Goal: Transaction & Acquisition: Obtain resource

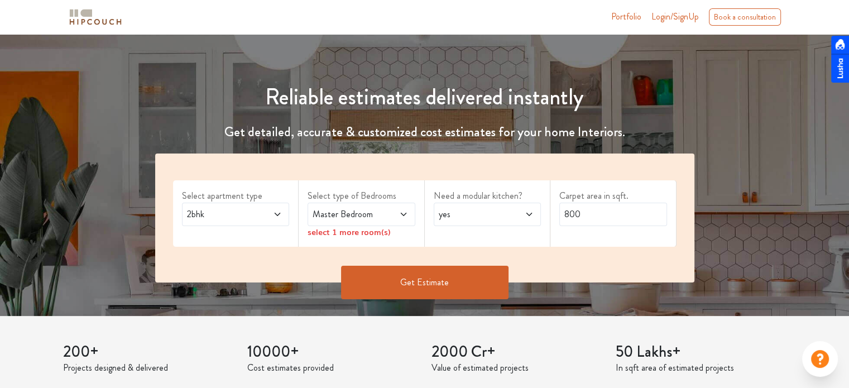
scroll to position [112, 0]
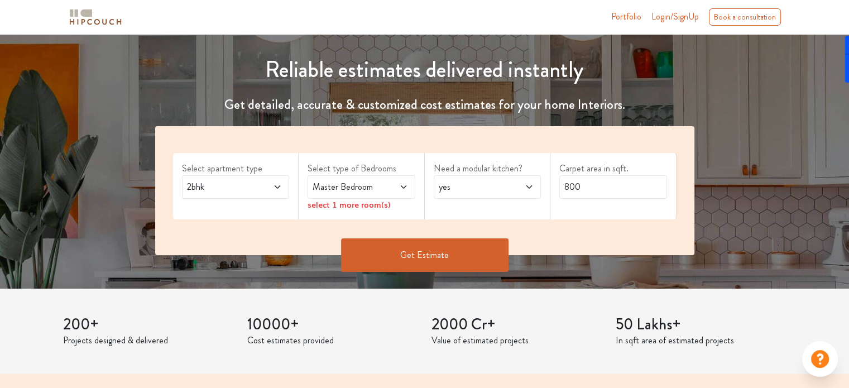
click at [244, 190] on span "2bhk" at bounding box center [221, 186] width 73 height 13
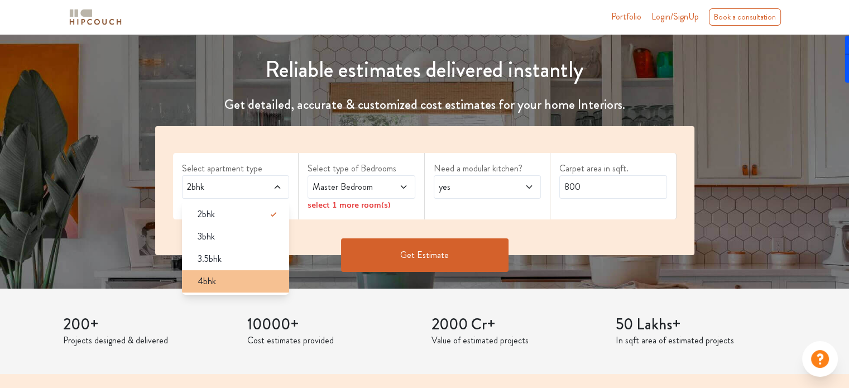
click at [233, 276] on div "4bhk" at bounding box center [239, 281] width 101 height 13
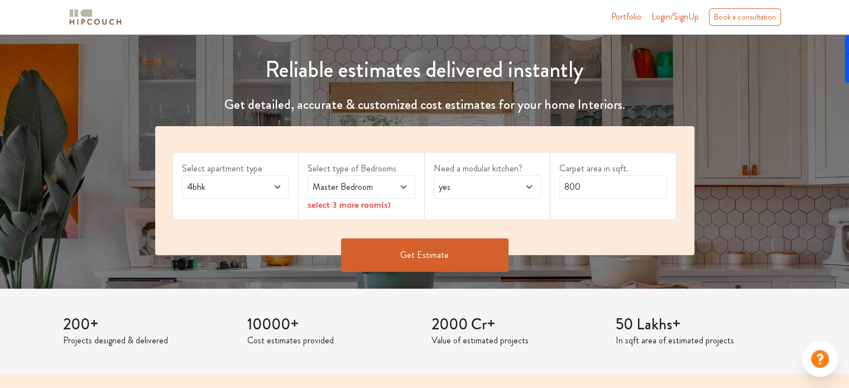
click at [408, 188] on div "Master Bedroom" at bounding box center [362, 186] width 108 height 23
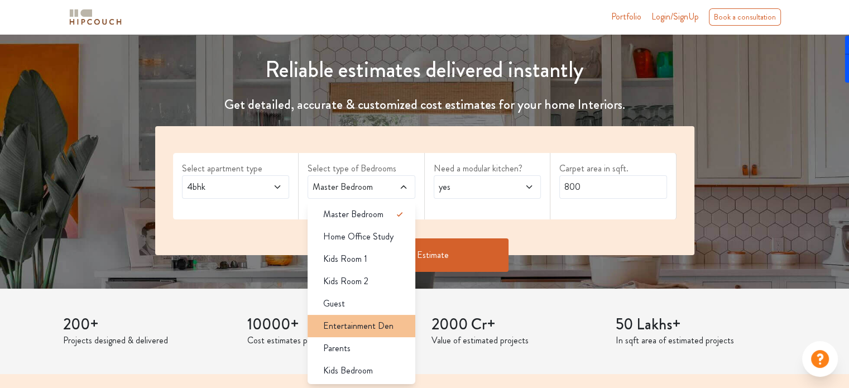
click at [381, 325] on span "Entertainment Den" at bounding box center [358, 325] width 70 height 13
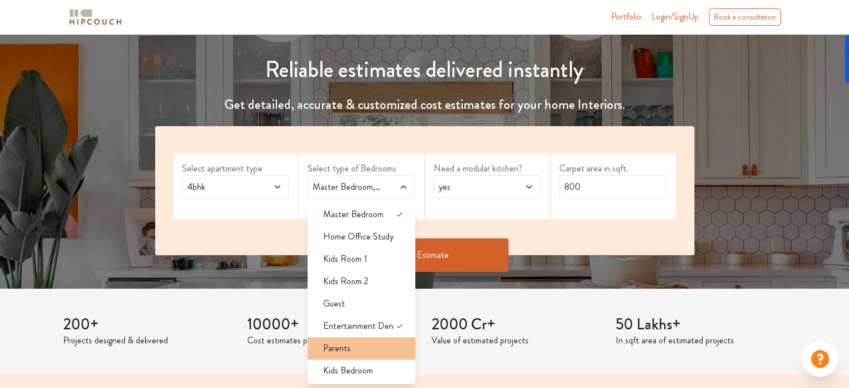
click at [392, 350] on div "Parents" at bounding box center [364, 348] width 101 height 13
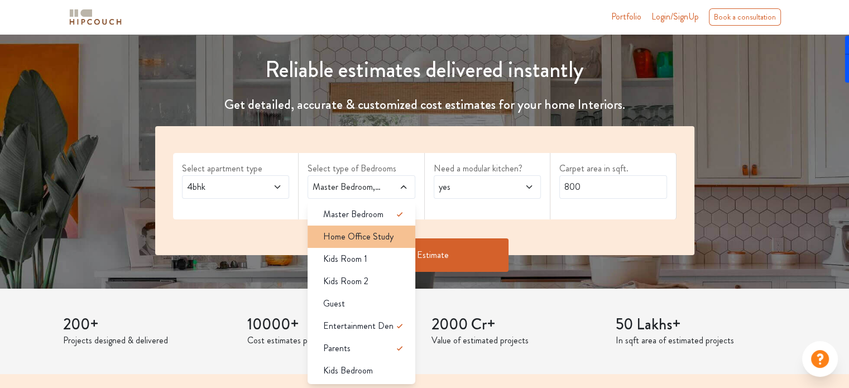
click at [385, 241] on span "Home Office Study" at bounding box center [358, 236] width 70 height 13
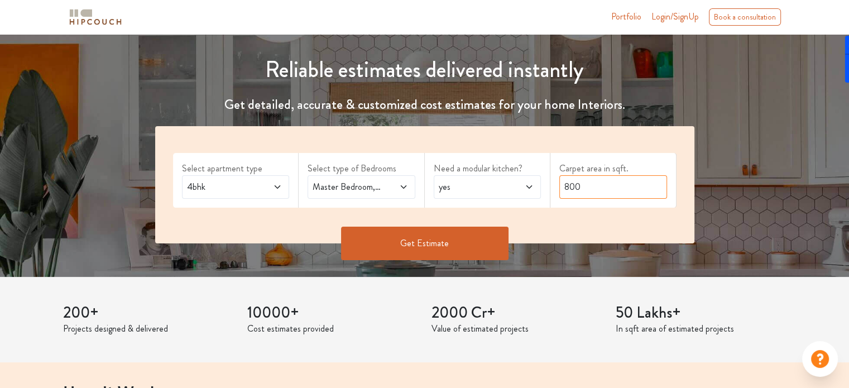
click at [609, 182] on input "800" at bounding box center [613, 186] width 108 height 23
type input "8"
type input "1400"
click at [578, 273] on div "Get Estimate" at bounding box center [424, 259] width 553 height 33
click at [440, 235] on button "Get Estimate" at bounding box center [424, 243] width 167 height 33
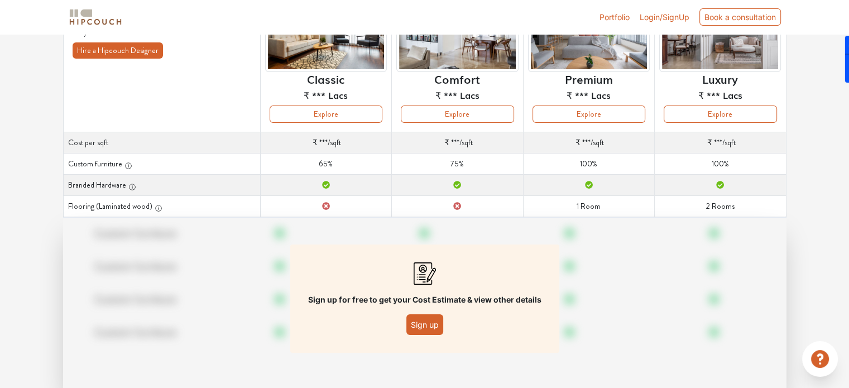
scroll to position [161, 0]
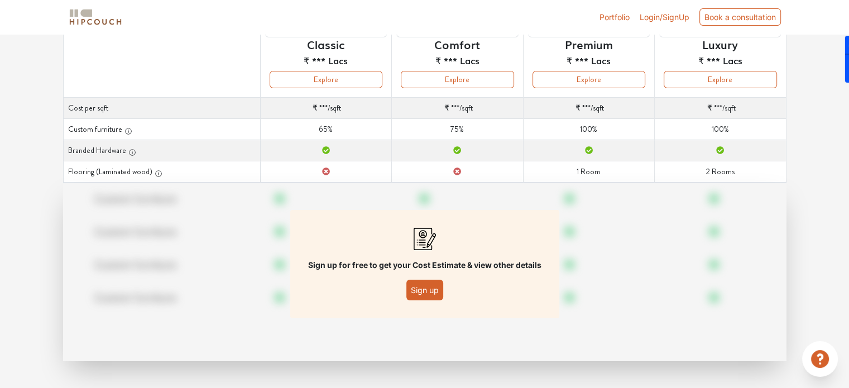
click at [424, 289] on button "Sign up" at bounding box center [424, 290] width 37 height 21
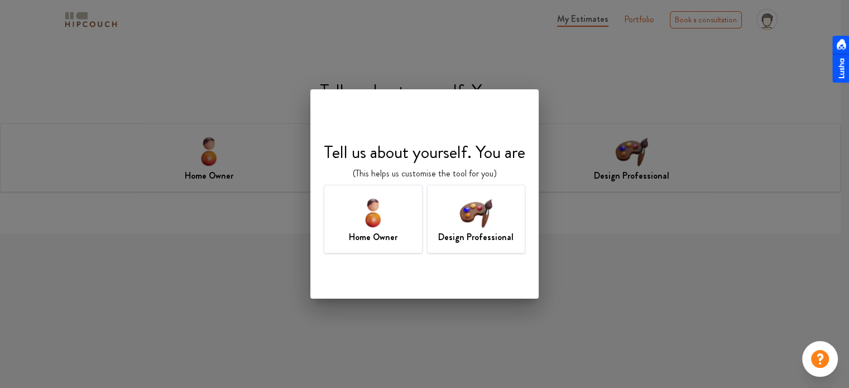
click at [388, 228] on img at bounding box center [373, 212] width 36 height 36
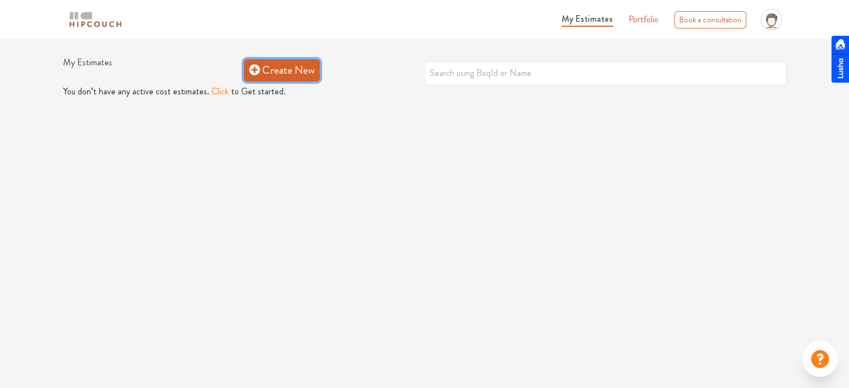
click at [284, 71] on link "Create New" at bounding box center [282, 70] width 76 height 22
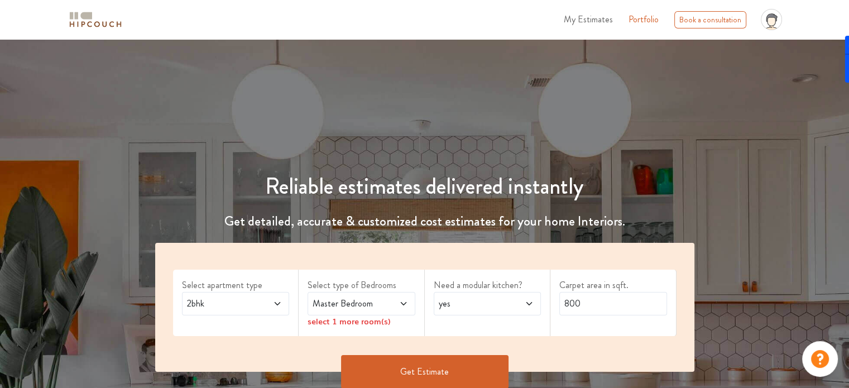
click at [208, 304] on span "2bhk" at bounding box center [221, 303] width 73 height 13
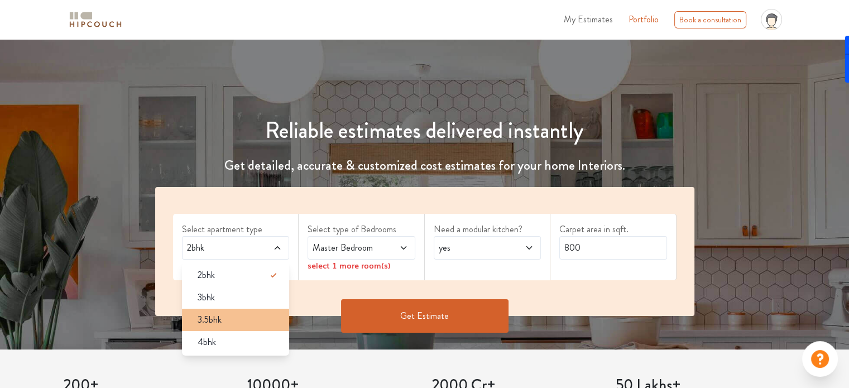
click at [213, 320] on span "3.5bhk" at bounding box center [210, 319] width 24 height 13
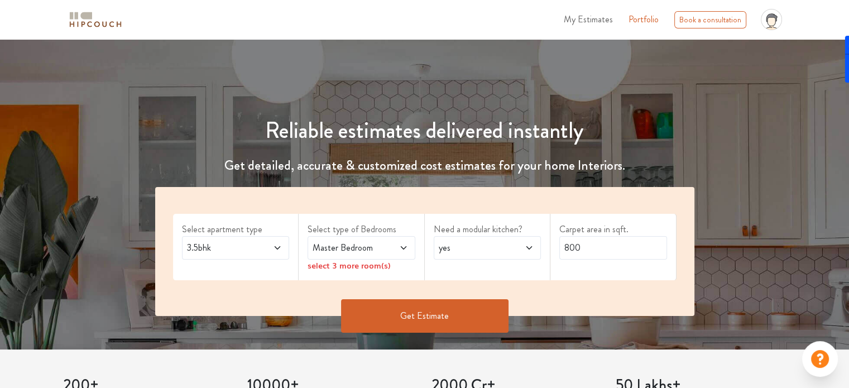
click at [373, 249] on span "Master Bedroom" at bounding box center [346, 247] width 73 height 13
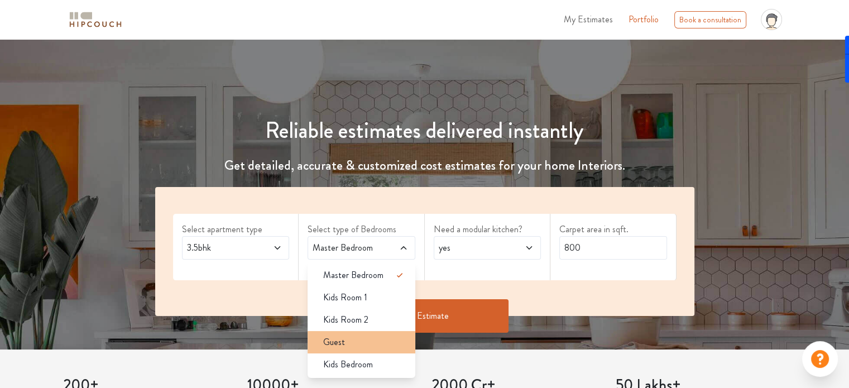
scroll to position [112, 0]
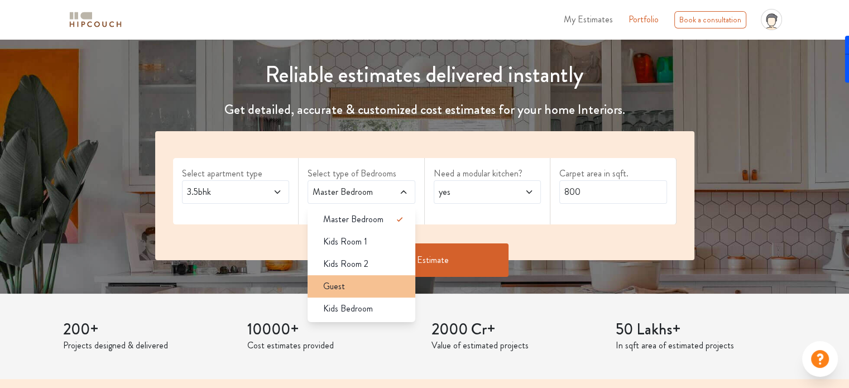
click at [357, 295] on li "Guest" at bounding box center [362, 286] width 108 height 22
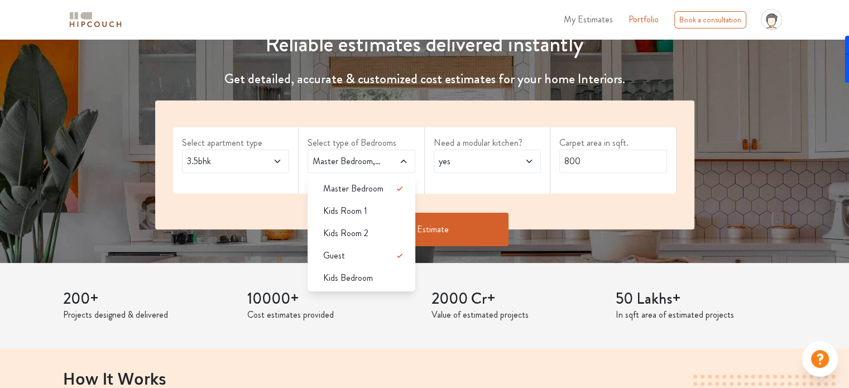
scroll to position [167, 0]
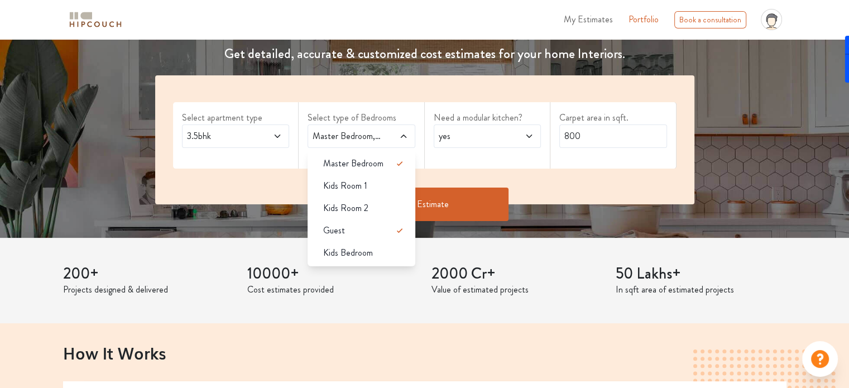
click at [229, 140] on span "3.5bhk" at bounding box center [221, 135] width 73 height 13
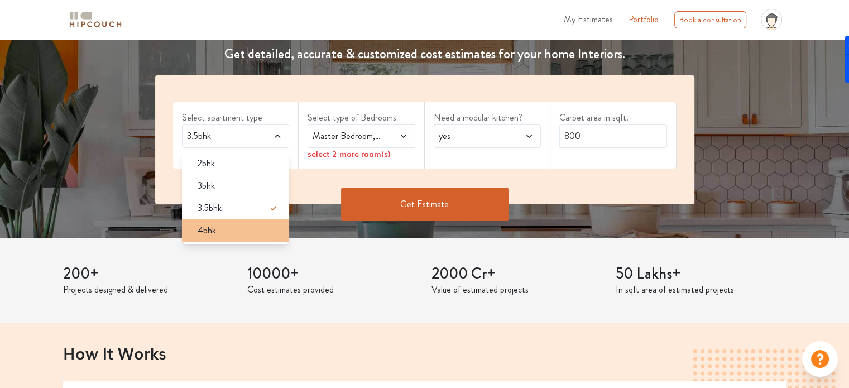
click at [229, 223] on li "4bhk" at bounding box center [236, 230] width 108 height 22
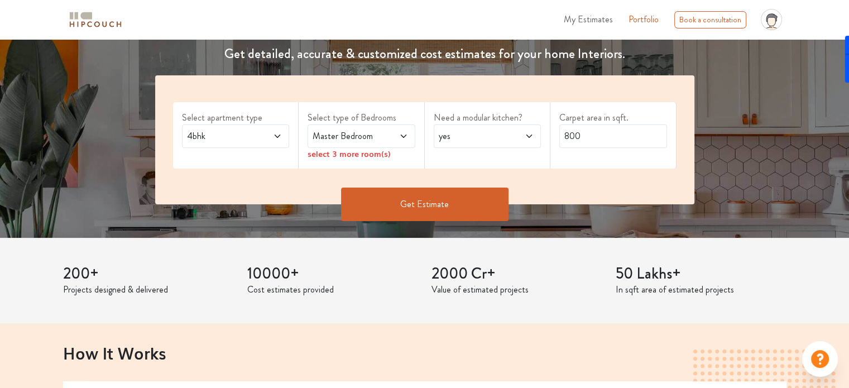
click at [399, 136] on icon at bounding box center [403, 136] width 9 height 9
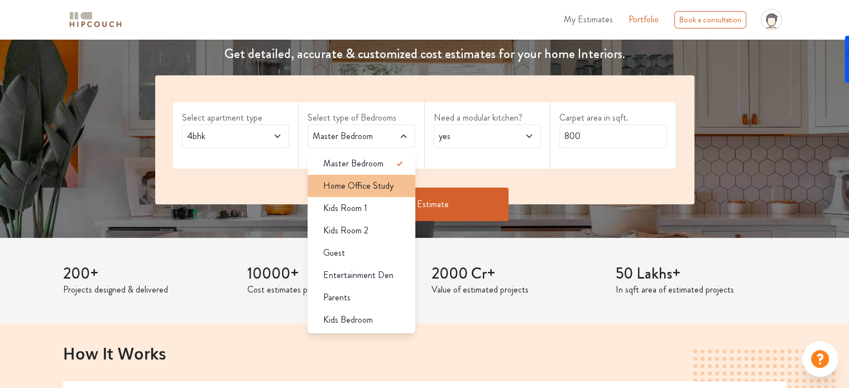
click at [365, 188] on span "Home Office Study" at bounding box center [358, 185] width 70 height 13
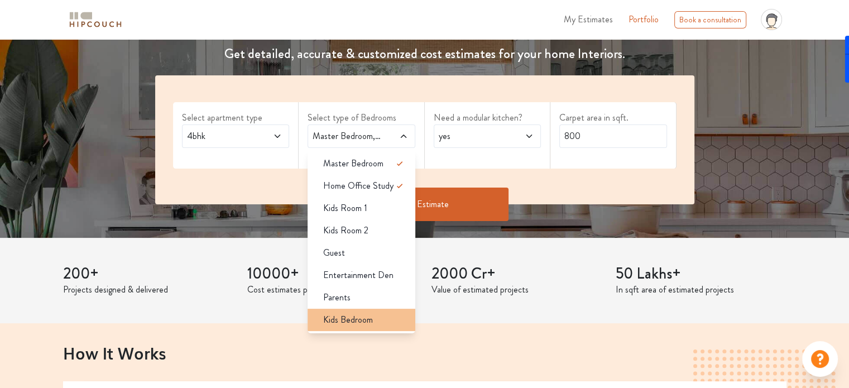
click at [365, 310] on li "Kids Bedroom" at bounding box center [362, 320] width 108 height 22
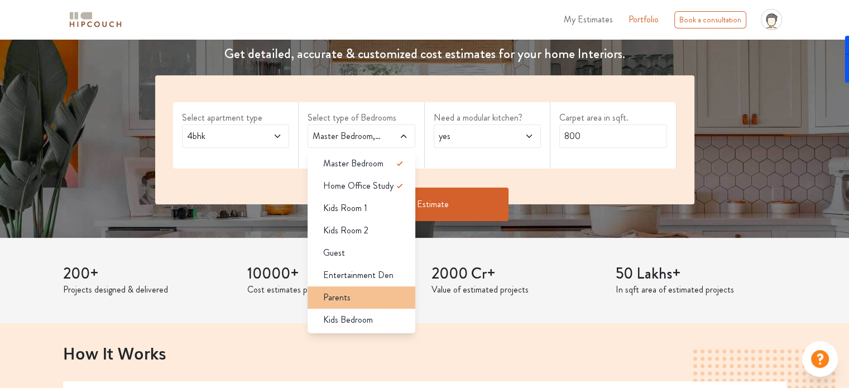
click at [361, 300] on div "Parents" at bounding box center [364, 297] width 101 height 13
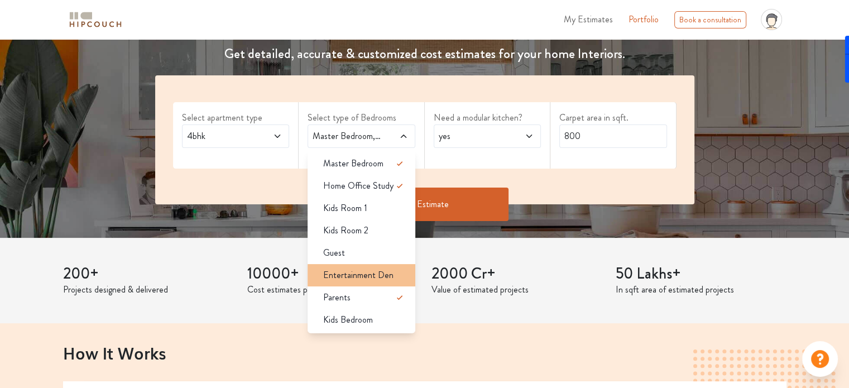
click at [362, 268] on span "Entertainment Den" at bounding box center [358, 274] width 70 height 13
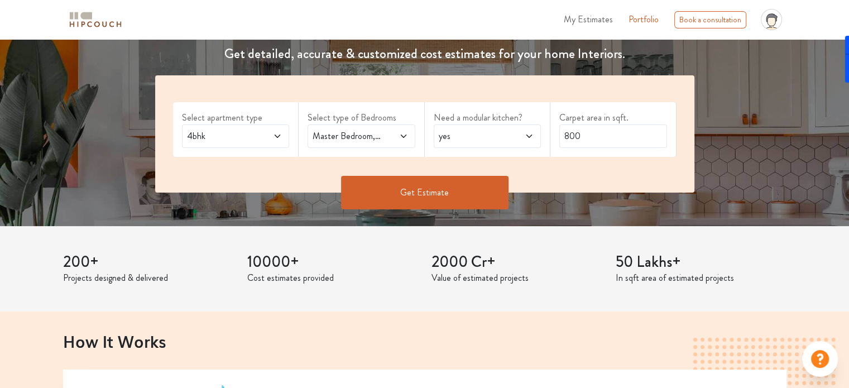
click at [409, 137] on div "Master Bedroom,Home Office Study,Entertainment Den,Parents" at bounding box center [362, 135] width 108 height 23
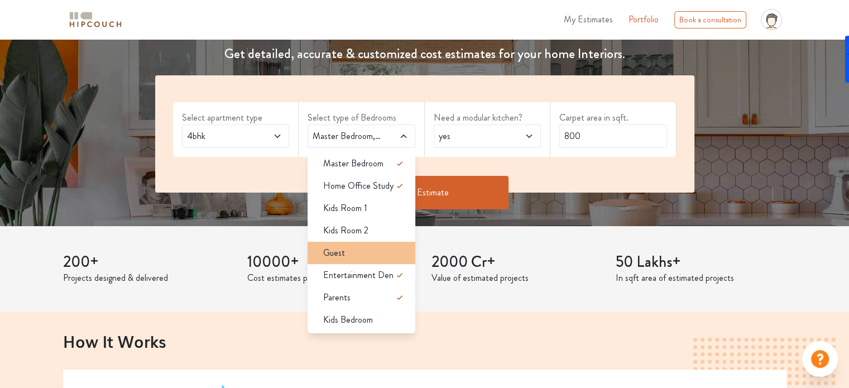
click at [356, 252] on div "Guest" at bounding box center [364, 252] width 101 height 13
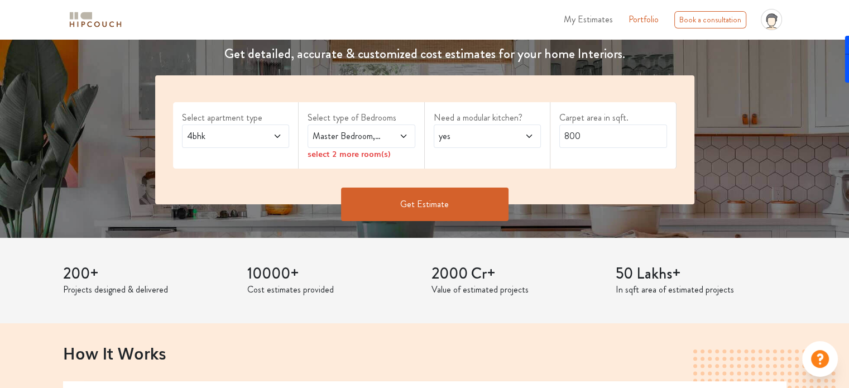
click at [404, 129] on span at bounding box center [395, 135] width 25 height 13
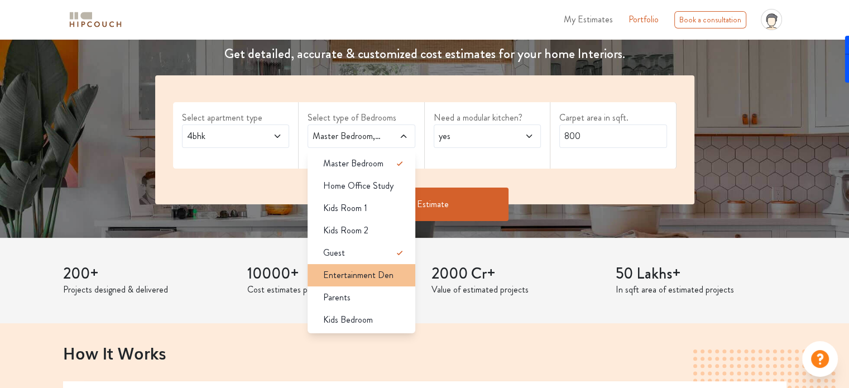
click at [380, 276] on span "Entertainment Den" at bounding box center [358, 274] width 70 height 13
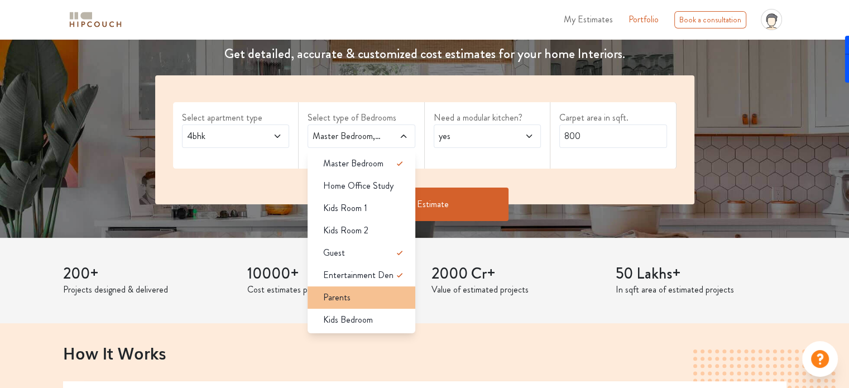
click at [373, 292] on div "Parents" at bounding box center [364, 297] width 101 height 13
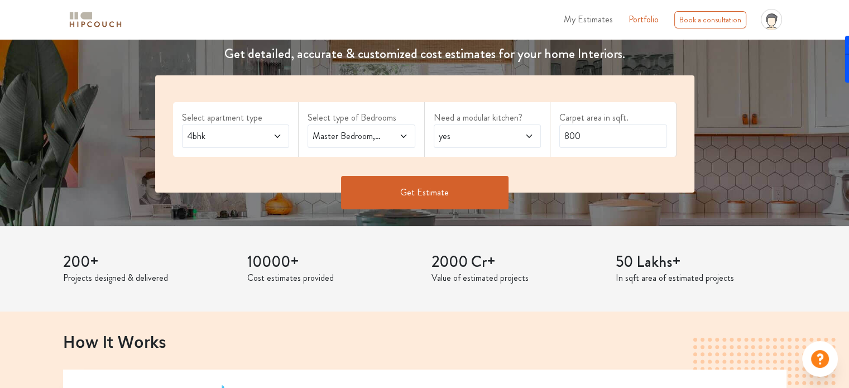
click at [401, 136] on icon at bounding box center [403, 136] width 9 height 9
click at [483, 299] on div "200+ Projects designed & delivered 10000+ Cost estimates provided 2000 Cr+ Valu…" at bounding box center [424, 269] width 737 height 86
click at [502, 136] on span "yes" at bounding box center [472, 135] width 73 height 13
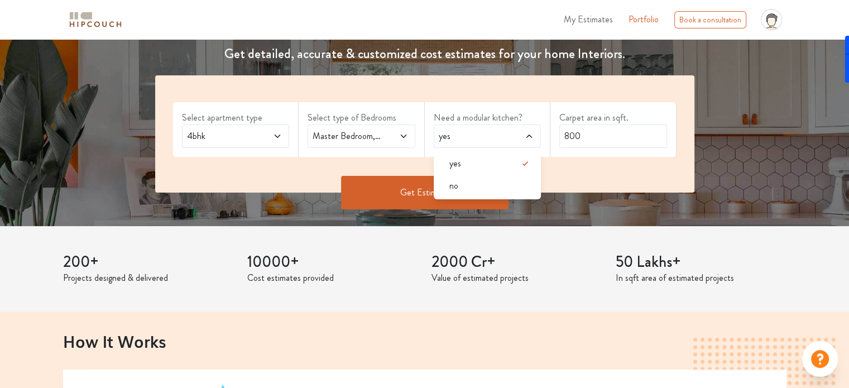
click at [502, 136] on span "yes" at bounding box center [472, 135] width 73 height 13
click at [475, 184] on div "no" at bounding box center [490, 185] width 101 height 13
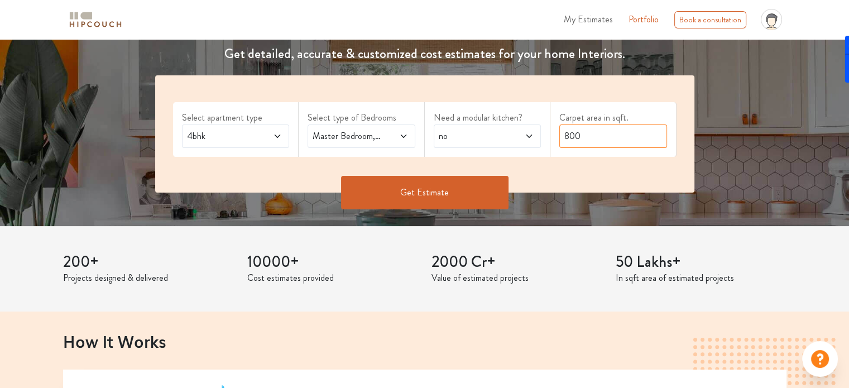
click at [612, 140] on input "800" at bounding box center [613, 135] width 108 height 23
type input "8"
type input "1400"
click at [592, 213] on div "Get Estimate" at bounding box center [424, 209] width 553 height 33
click at [422, 195] on button "Get Estimate" at bounding box center [424, 192] width 167 height 33
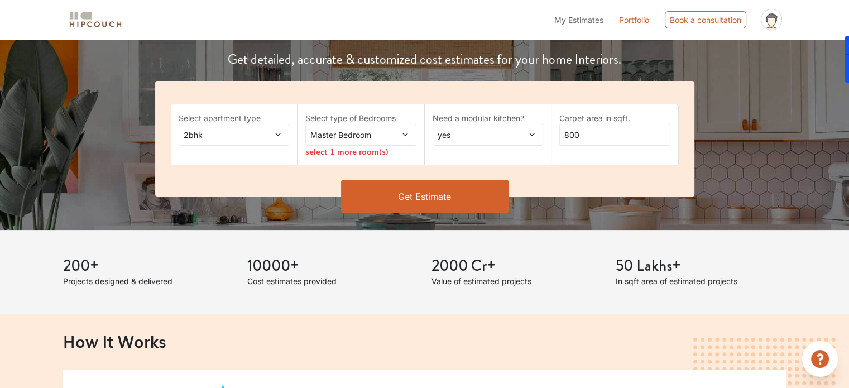
scroll to position [167, 0]
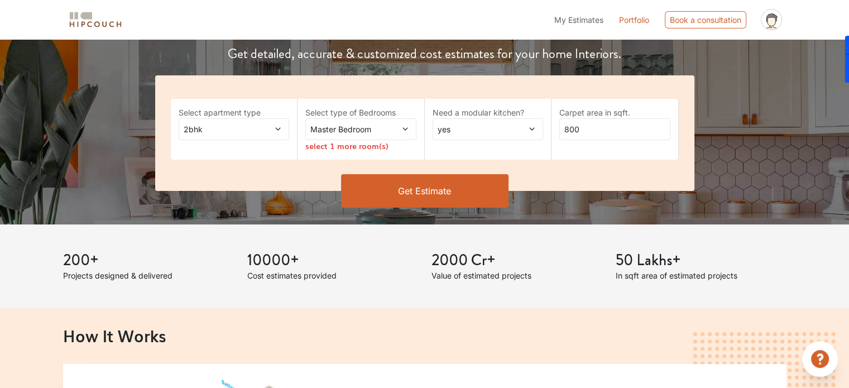
click at [373, 139] on div "Master Bedroom" at bounding box center [360, 129] width 111 height 22
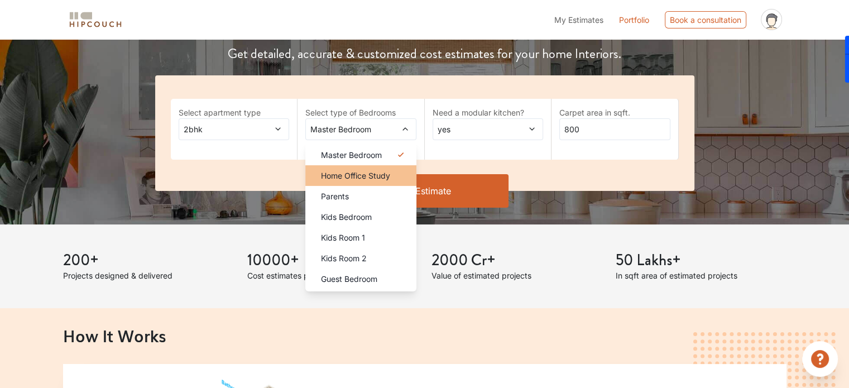
click at [381, 179] on span "Home Office Study" at bounding box center [355, 176] width 69 height 12
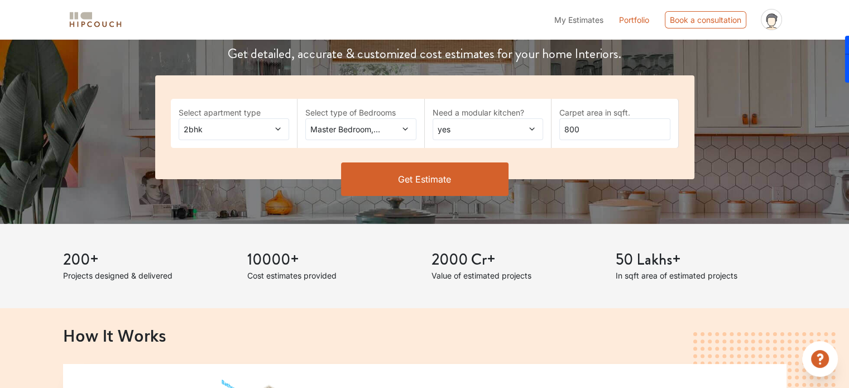
click at [406, 125] on icon at bounding box center [405, 129] width 8 height 8
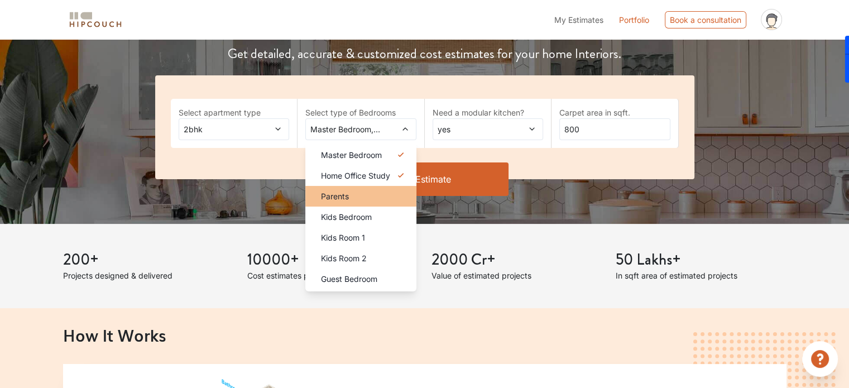
click at [378, 198] on div "Parents" at bounding box center [364, 196] width 104 height 12
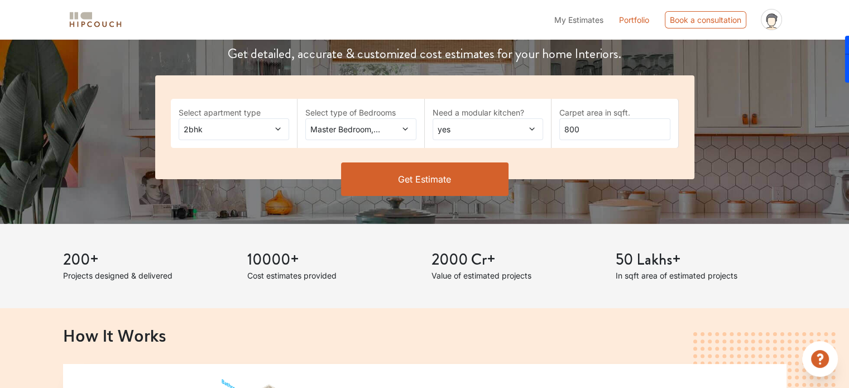
click at [407, 128] on icon at bounding box center [405, 129] width 8 height 8
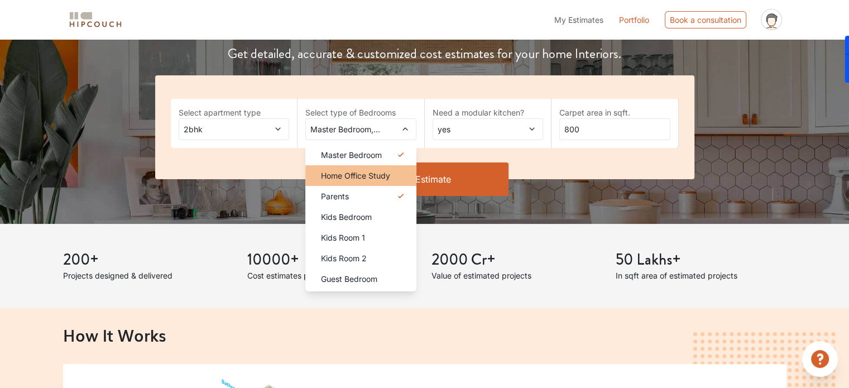
click at [370, 175] on span "Home Office Study" at bounding box center [355, 176] width 69 height 12
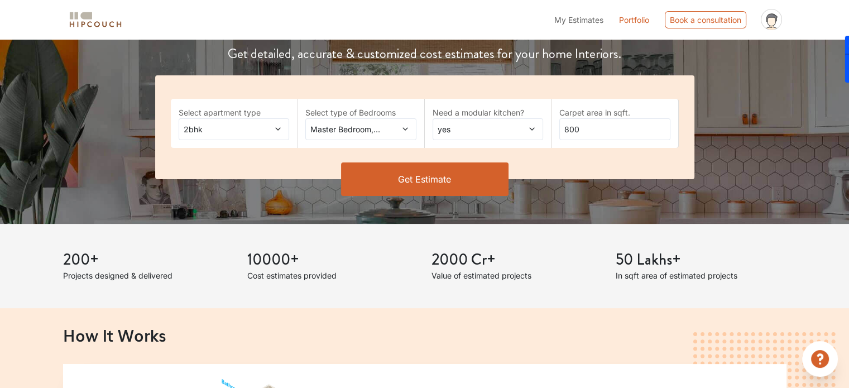
click at [404, 132] on icon at bounding box center [405, 129] width 8 height 8
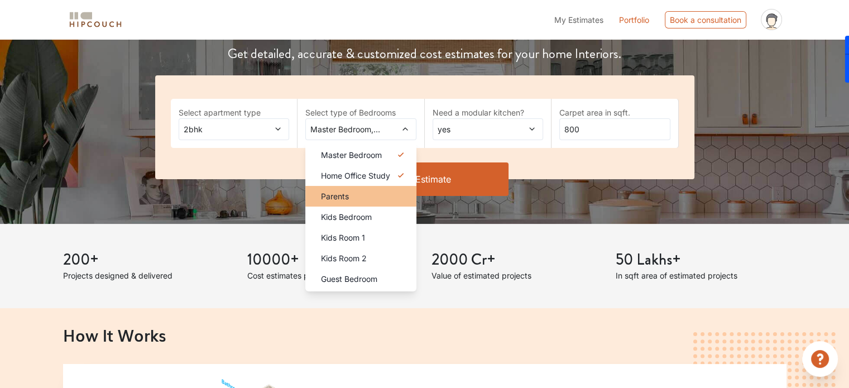
click at [359, 194] on div "Parents" at bounding box center [364, 196] width 104 height 12
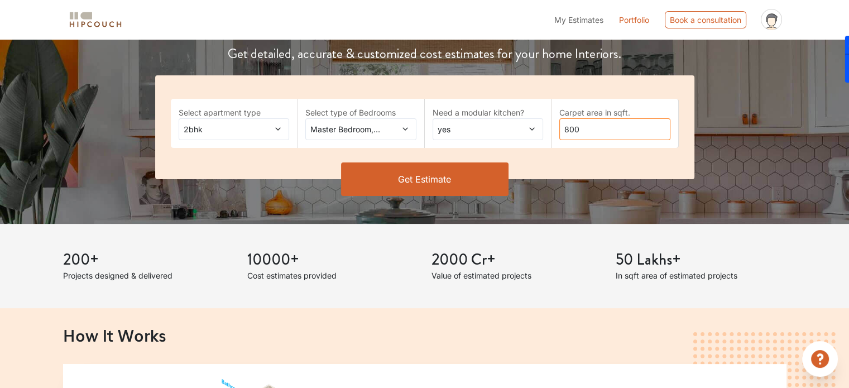
click at [616, 135] on input "800" at bounding box center [614, 129] width 111 height 22
type input "8"
type input "1400"
click at [561, 212] on div "Reliable estimates delivered instantly Get detailed, accurate & customized cost…" at bounding box center [424, 48] width 849 height 352
click at [401, 183] on button "Get Estimate" at bounding box center [424, 178] width 167 height 33
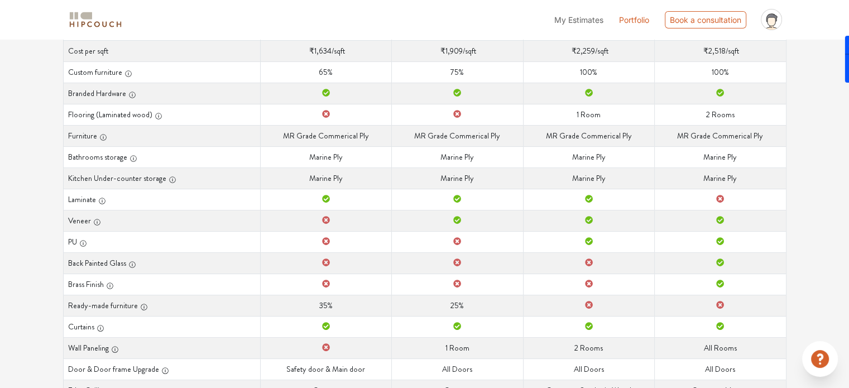
scroll to position [261, 0]
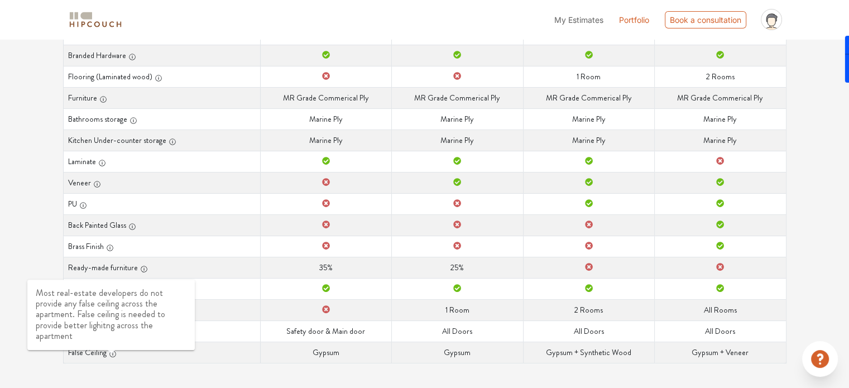
click at [109, 351] on icon "button" at bounding box center [113, 354] width 8 height 8
click at [195, 362] on div "Curated Just For You! We've used our design & build expertise to curate options…" at bounding box center [424, 122] width 737 height 536
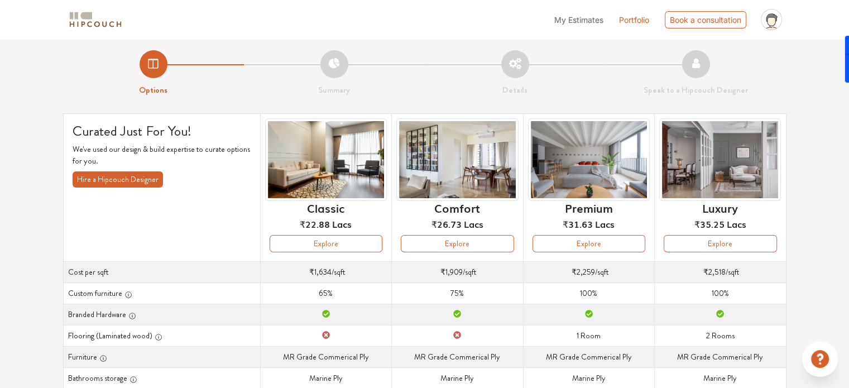
scroll to position [0, 0]
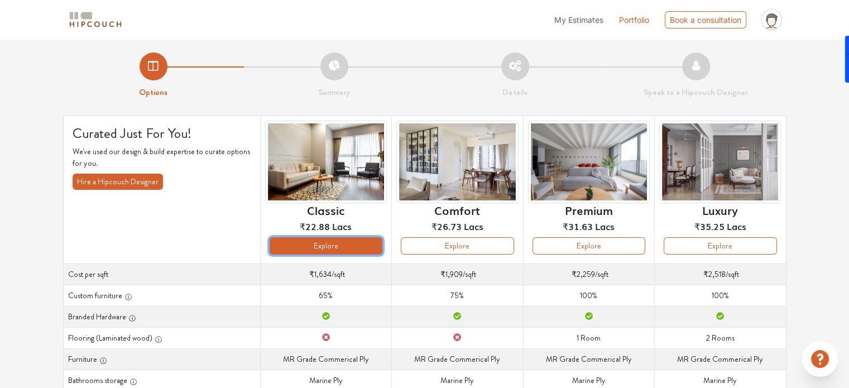
click at [333, 247] on button "Explore" at bounding box center [326, 245] width 113 height 17
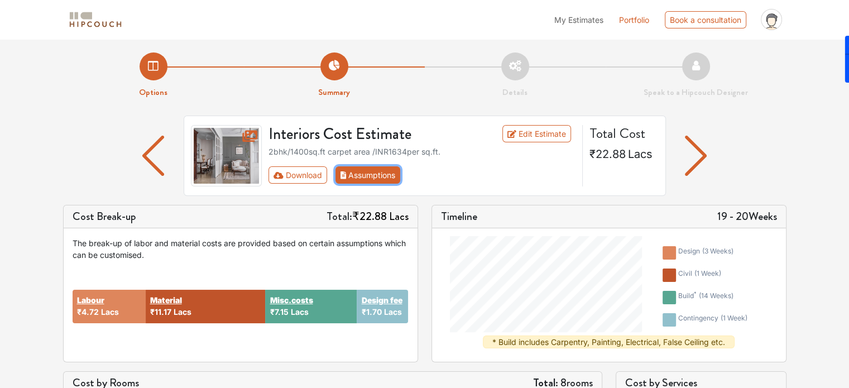
click at [375, 172] on button "Assumptions" at bounding box center [367, 174] width 65 height 17
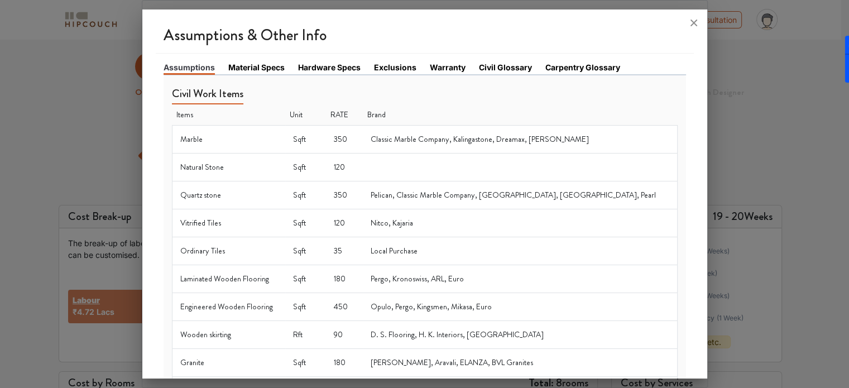
click at [259, 71] on link "Material Specs" at bounding box center [256, 67] width 56 height 12
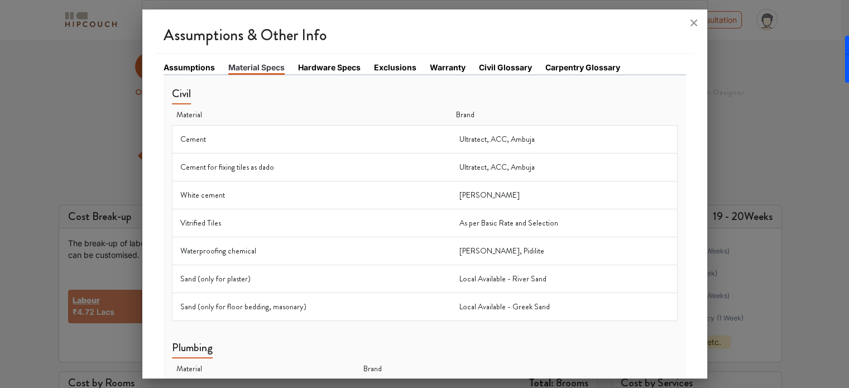
click at [330, 71] on link "Hardware Specs" at bounding box center [329, 67] width 63 height 12
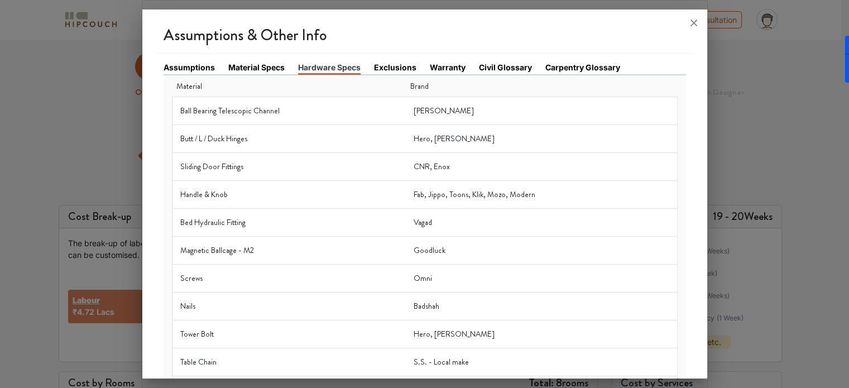
click at [396, 59] on div "Assumptions Material Specs Hardware Specs Exclusions Warranty Civil Glossary Ca…" at bounding box center [425, 335] width 538 height 563
click at [399, 62] on link "Exclusions" at bounding box center [395, 67] width 42 height 12
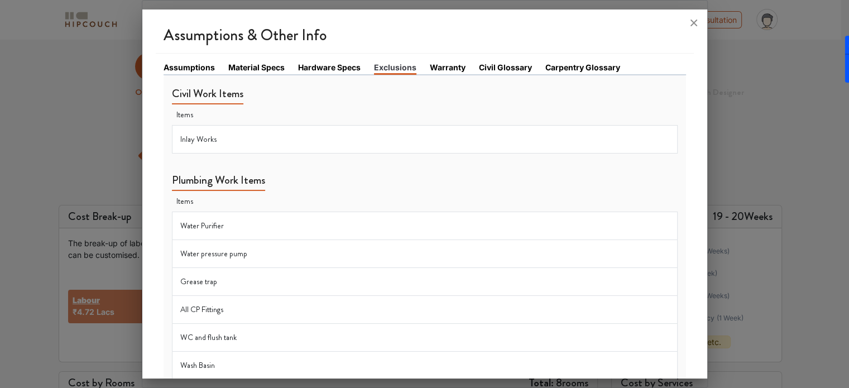
click at [449, 73] on li "Warranty" at bounding box center [454, 67] width 49 height 13
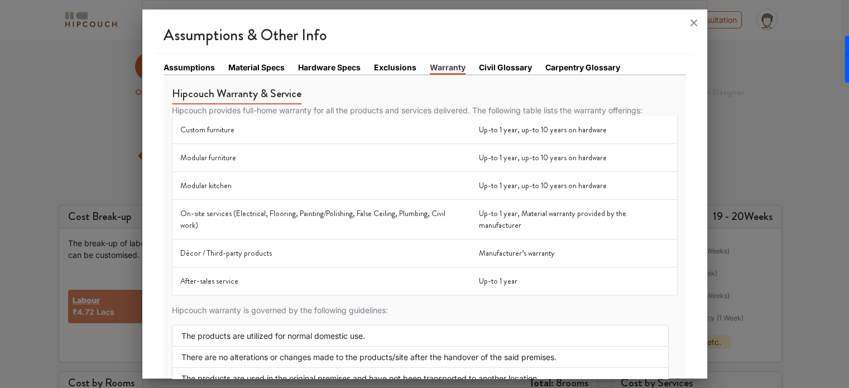
click at [503, 64] on link "Civil Glossary" at bounding box center [505, 67] width 53 height 12
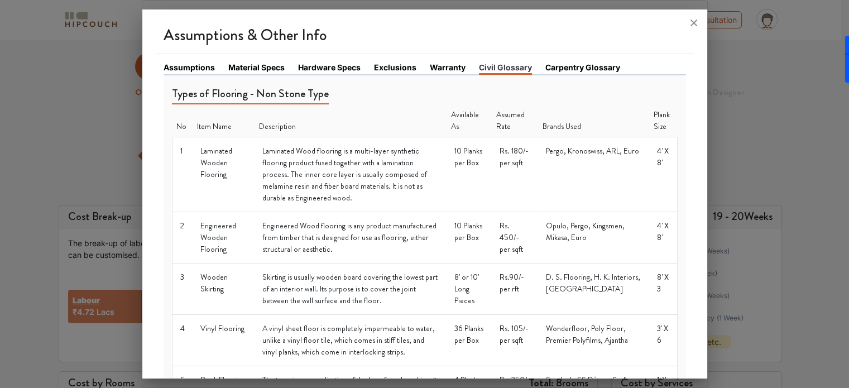
click at [583, 66] on link "Carpentry Glossary" at bounding box center [582, 67] width 75 height 12
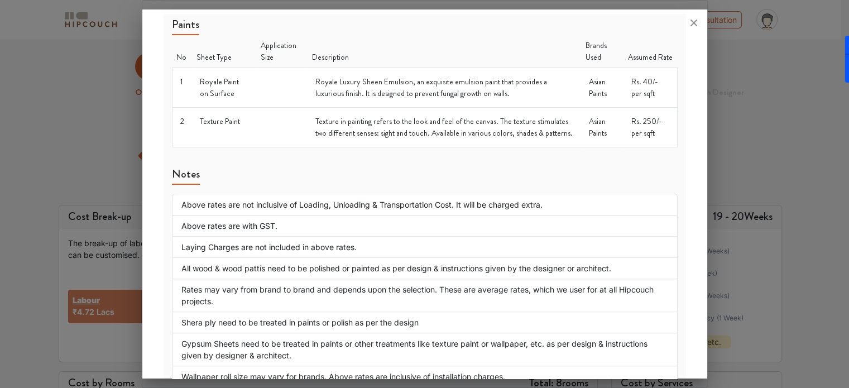
scroll to position [1389, 0]
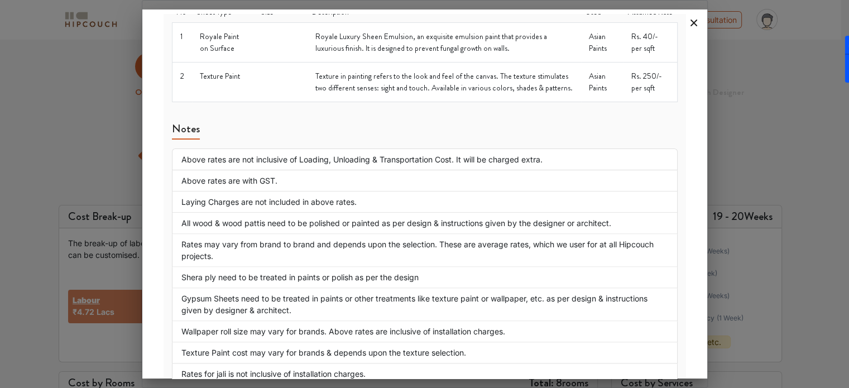
click at [693, 24] on icon at bounding box center [694, 23] width 18 height 18
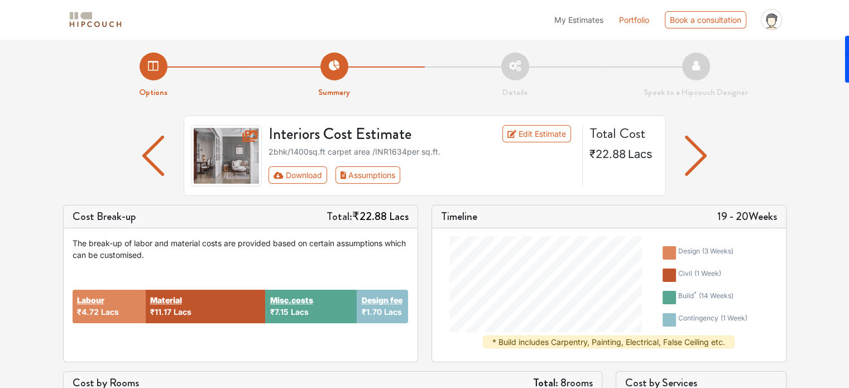
click at [772, 149] on div "Interiors Cost Estimate Edit Estimate 2bhk / 1400 sq.ft carpet area /INR 1634 p…" at bounding box center [424, 160] width 723 height 89
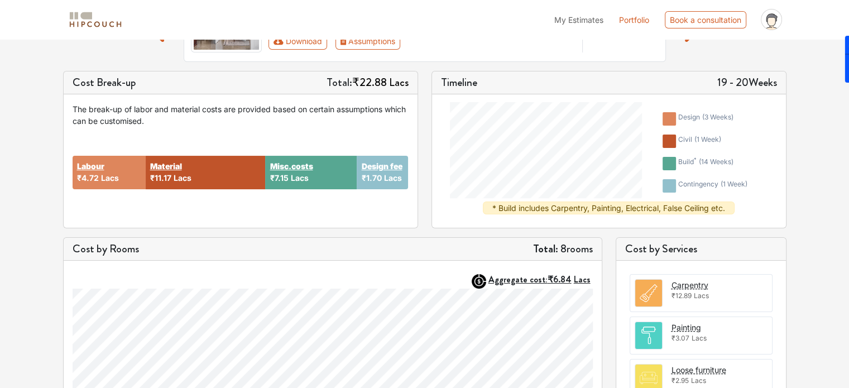
scroll to position [159, 0]
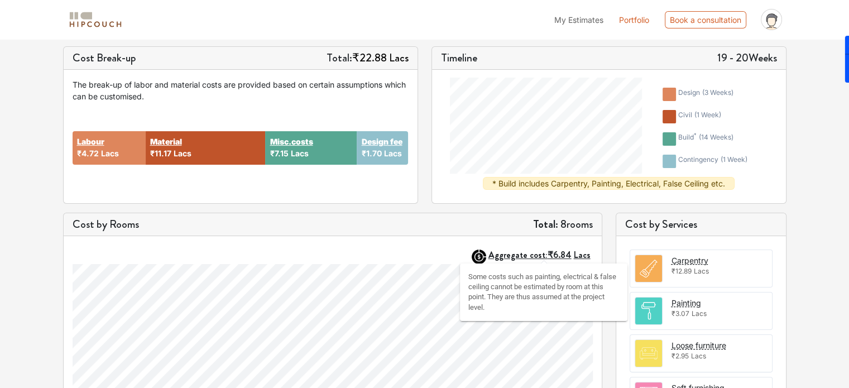
click at [551, 251] on span "₹6.84" at bounding box center [560, 254] width 24 height 13
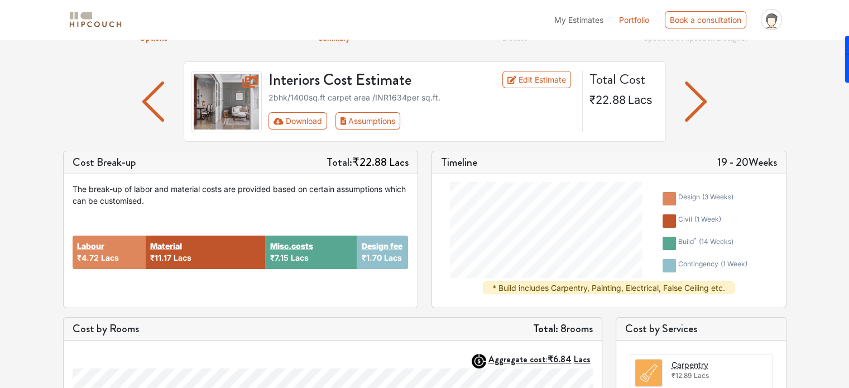
scroll to position [0, 0]
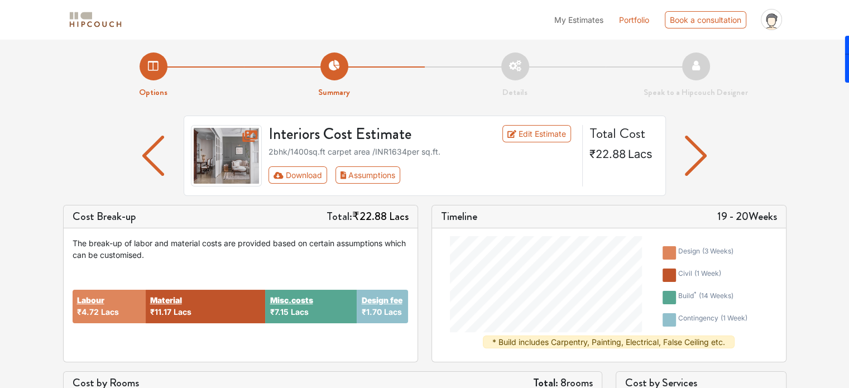
click at [511, 70] on li "Details" at bounding box center [515, 75] width 181 height 46
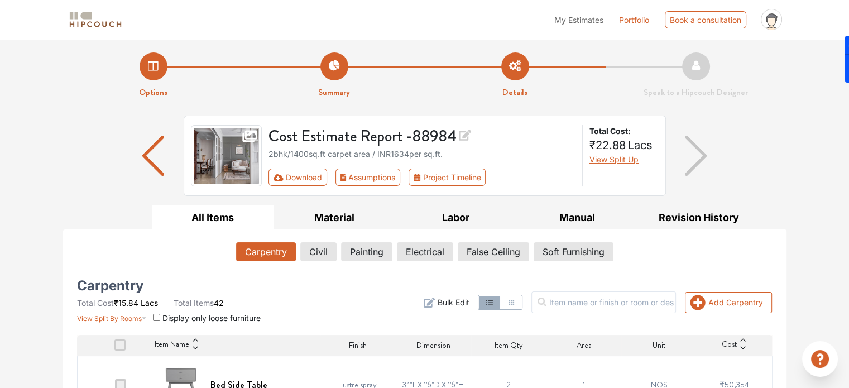
click at [698, 160] on img "button" at bounding box center [696, 156] width 22 height 40
click at [694, 162] on img "button" at bounding box center [696, 156] width 22 height 40
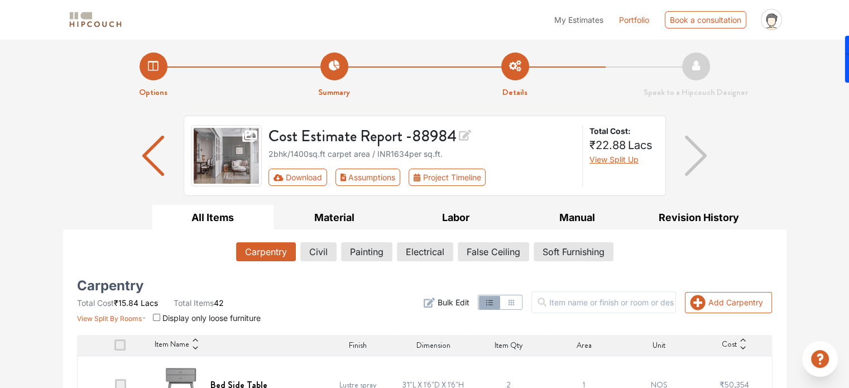
click at [694, 162] on img "button" at bounding box center [696, 156] width 22 height 40
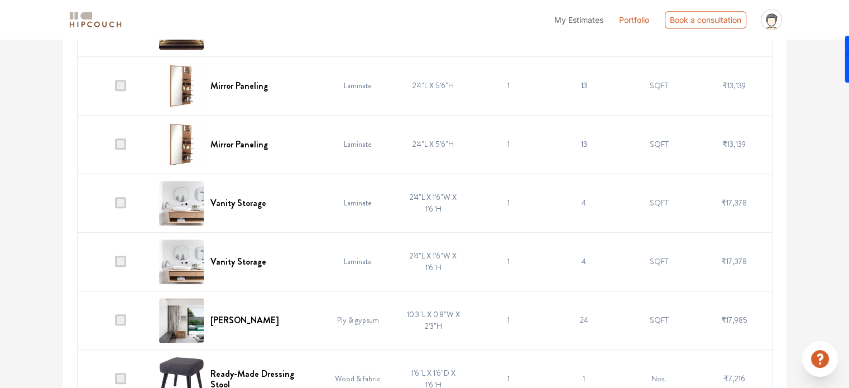
scroll to position [949, 0]
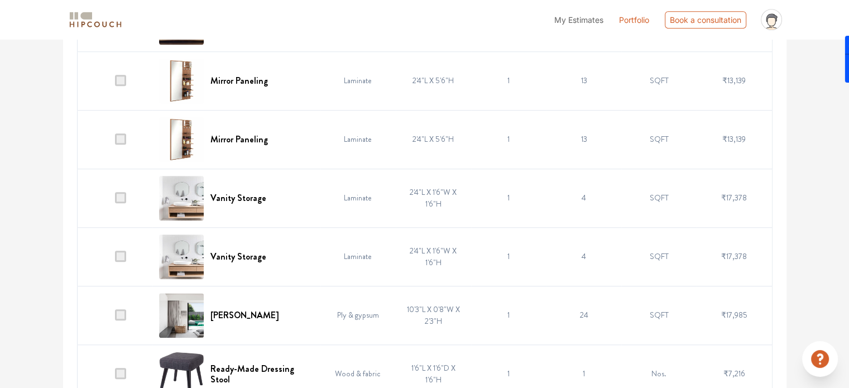
click at [364, 330] on td "Ply & gypsum" at bounding box center [357, 315] width 75 height 59
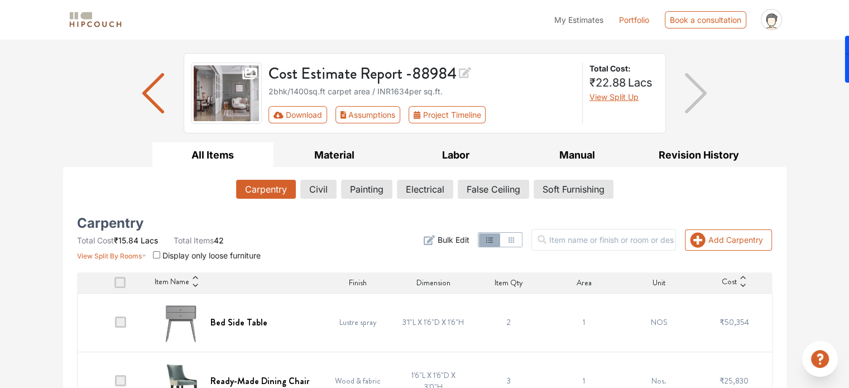
scroll to position [0, 0]
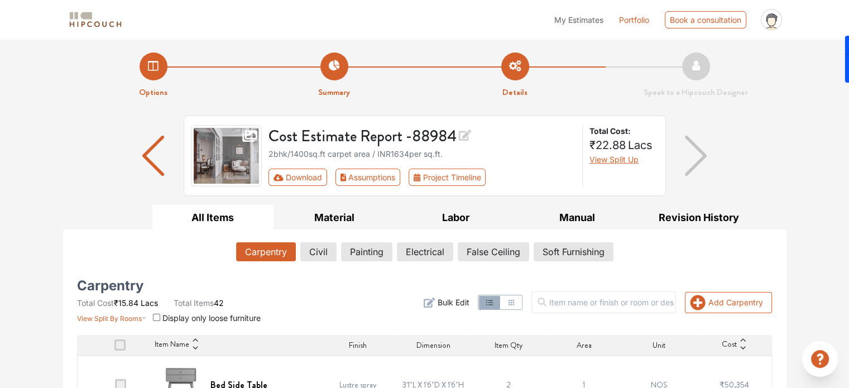
click at [697, 156] on img "button" at bounding box center [696, 156] width 22 height 40
click at [697, 157] on img "button" at bounding box center [696, 156] width 22 height 40
click at [153, 70] on li "Options" at bounding box center [153, 75] width 181 height 46
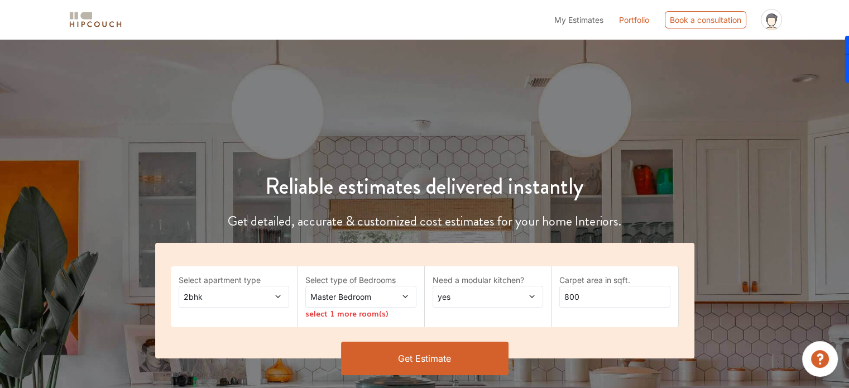
click at [234, 299] on span "2bhk" at bounding box center [218, 297] width 75 height 12
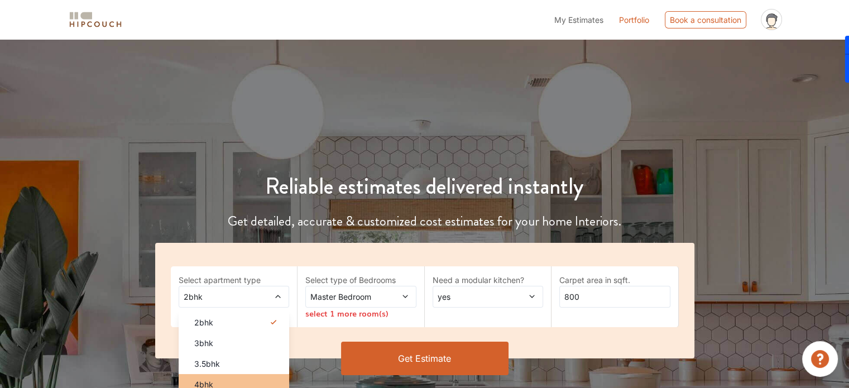
click at [214, 384] on div "4bhk" at bounding box center [237, 384] width 104 height 12
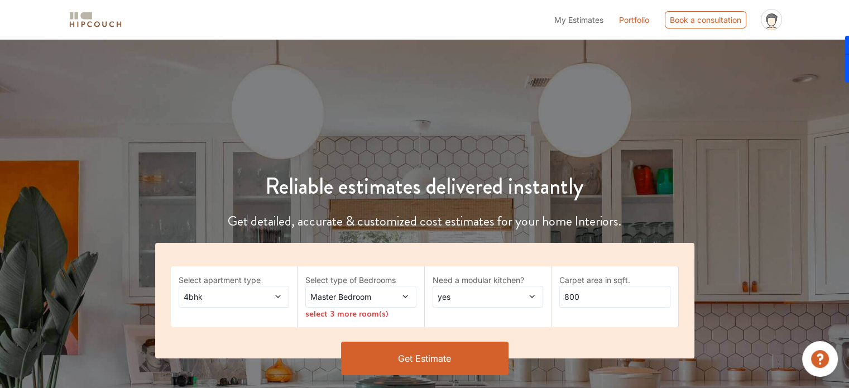
click at [95, 282] on div "Reliable estimates delivered instantly Get detailed, accurate & customized cost…" at bounding box center [424, 255] width 849 height 272
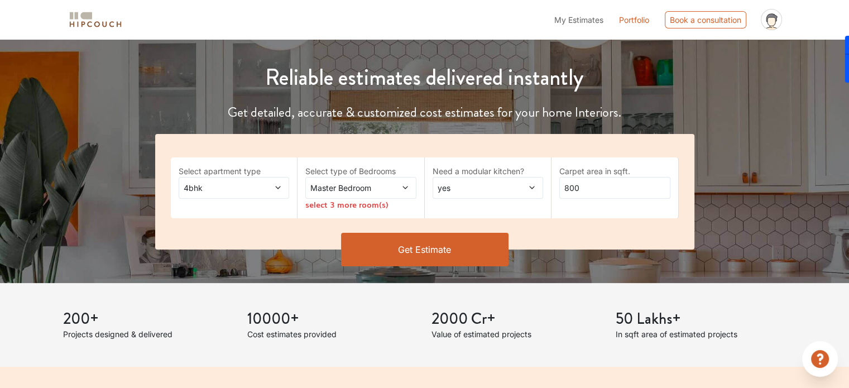
scroll to position [112, 0]
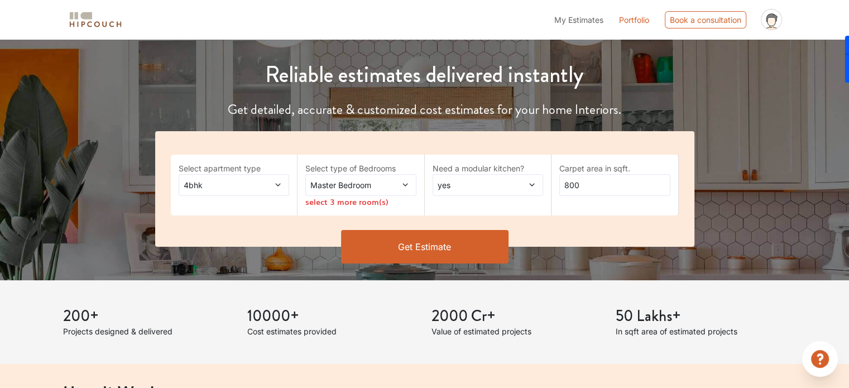
click at [336, 183] on span "Master Bedroom" at bounding box center [345, 185] width 75 height 12
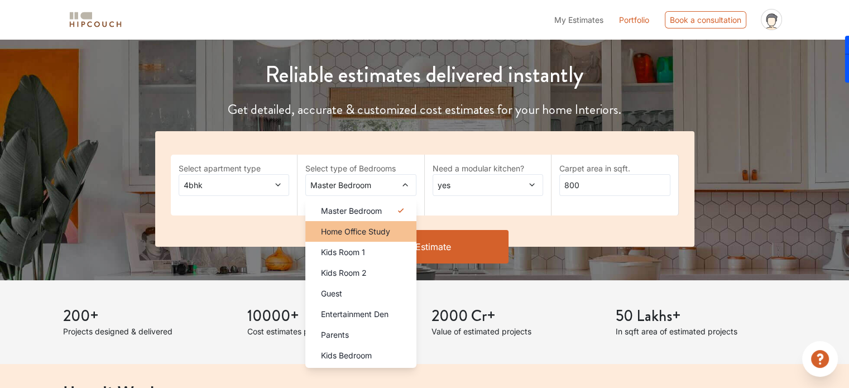
click at [387, 232] on span "Home Office Study" at bounding box center [355, 231] width 69 height 12
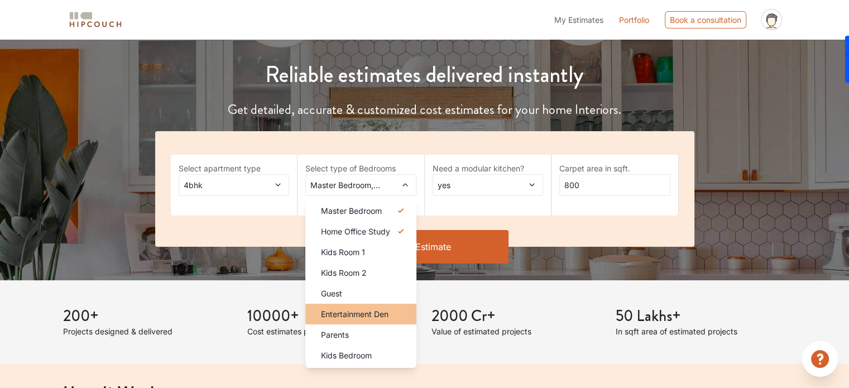
click at [378, 311] on span "Entertainment Den" at bounding box center [355, 314] width 68 height 12
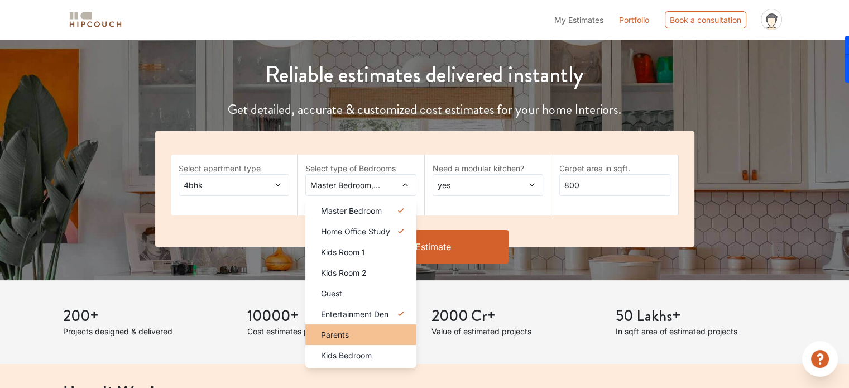
click at [372, 328] on li "Parents" at bounding box center [360, 334] width 111 height 21
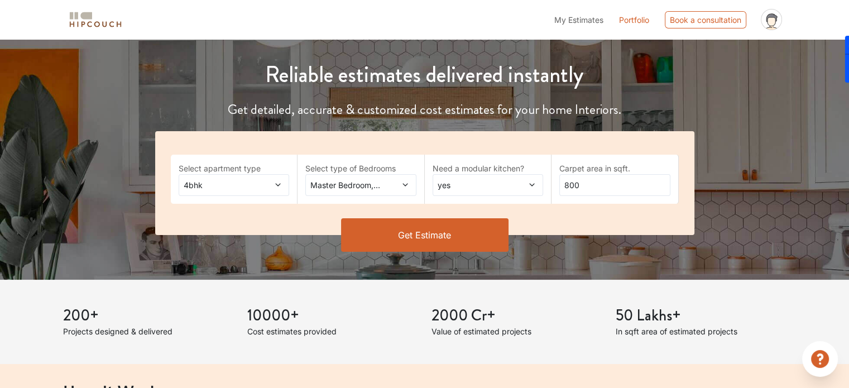
click at [407, 184] on icon at bounding box center [404, 185] width 5 height 3
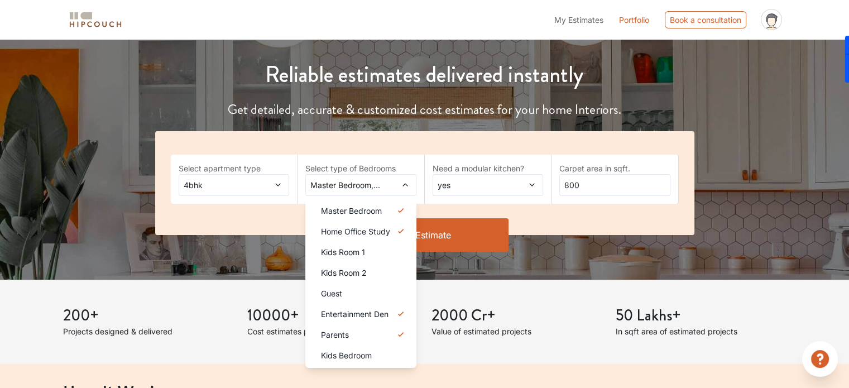
click at [576, 254] on div "Get Estimate" at bounding box center [424, 251] width 553 height 33
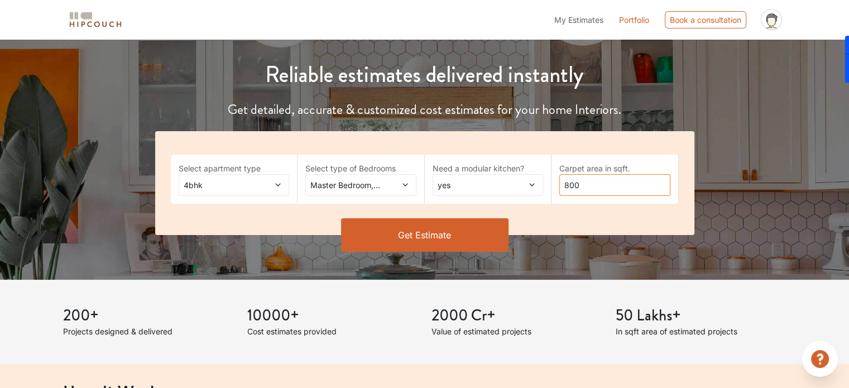
click at [594, 185] on input "800" at bounding box center [614, 185] width 111 height 22
type input "8"
type input "1400"
click at [627, 247] on div "Get Estimate" at bounding box center [424, 234] width 553 height 33
click at [407, 236] on button "Get Estimate" at bounding box center [424, 234] width 167 height 33
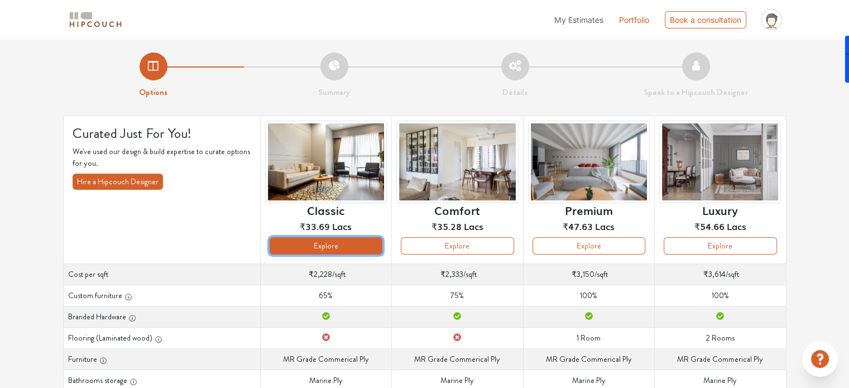
click at [327, 243] on button "Explore" at bounding box center [326, 245] width 113 height 17
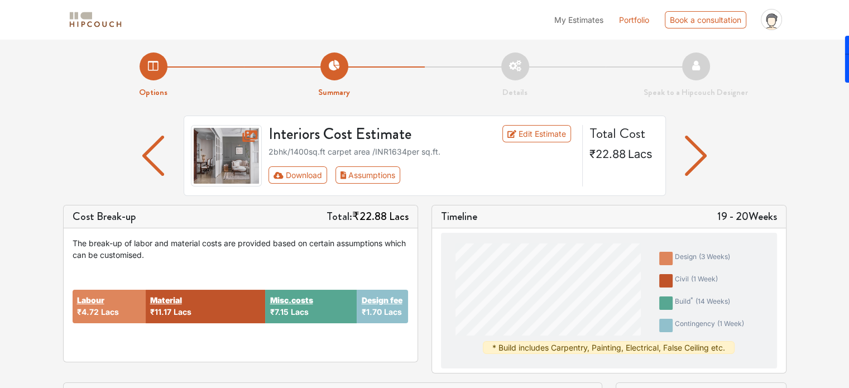
click at [238, 165] on img at bounding box center [226, 155] width 71 height 61
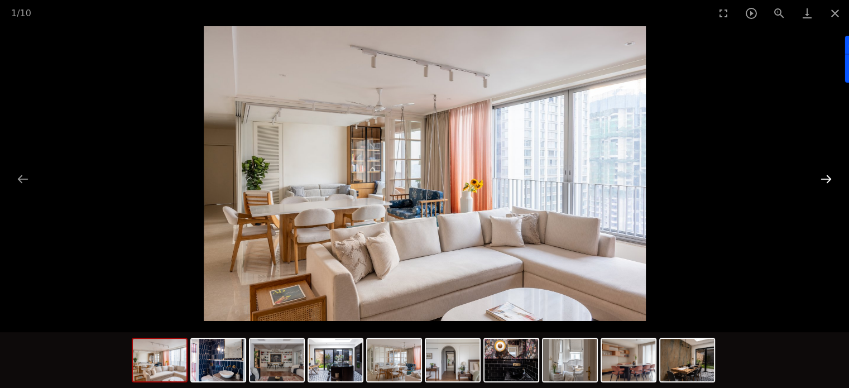
click at [823, 180] on button "Next slide" at bounding box center [825, 179] width 23 height 22
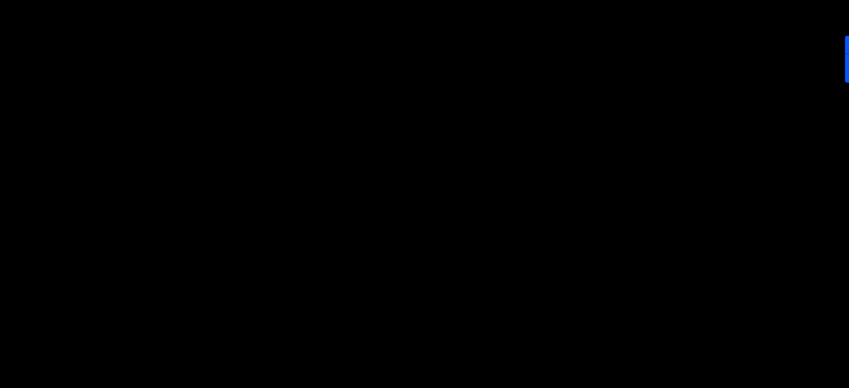
click at [823, 180] on body "My Estimates Portfolio Book a consultation profile pic Logout Options Summary D…" at bounding box center [424, 194] width 849 height 388
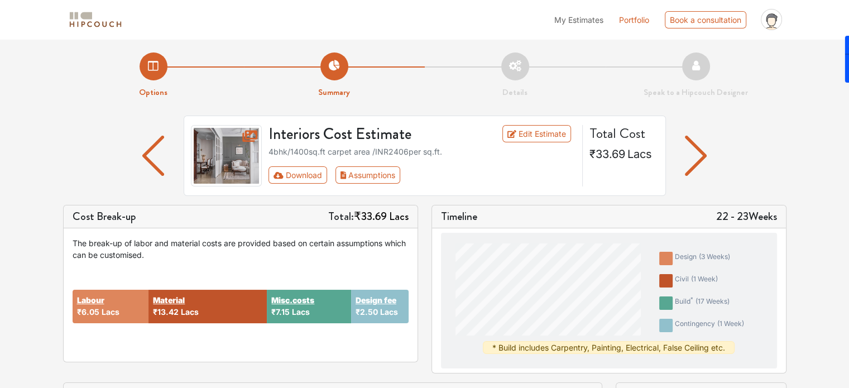
click at [699, 162] on img "button" at bounding box center [696, 156] width 22 height 40
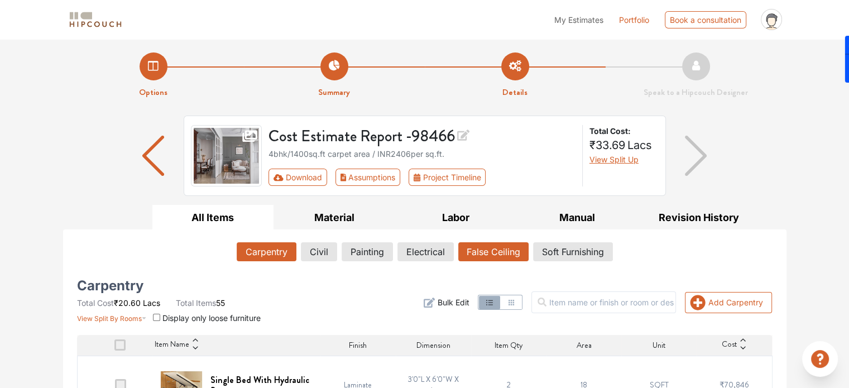
click at [511, 249] on button "False Ceiling" at bounding box center [493, 251] width 70 height 19
